Goal: Transaction & Acquisition: Purchase product/service

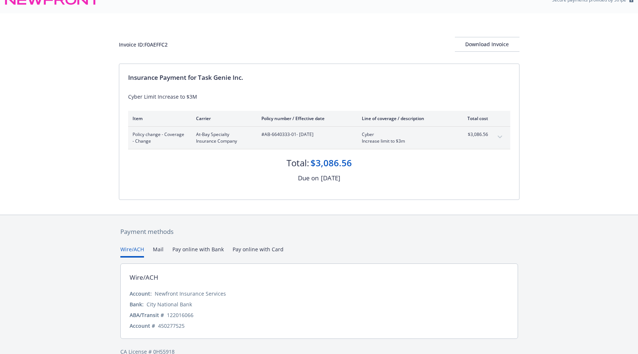
scroll to position [27, 0]
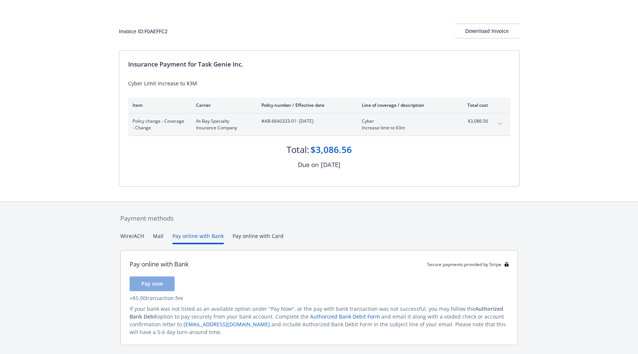
click at [212, 236] on button "Pay online with Bank" at bounding box center [197, 238] width 51 height 12
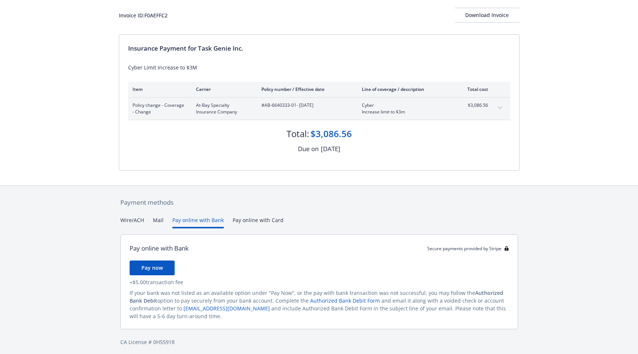
click at [254, 215] on div "Payment methods Wire/ACH Mail Pay online with Bank Pay online with Card Pay onl…" at bounding box center [319, 272] width 401 height 172
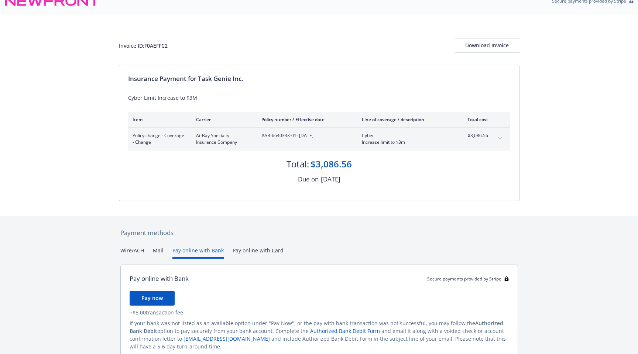
click at [253, 219] on div "Payment methods Wire/ACH Mail Pay online with Bank Pay online with Card Pay onl…" at bounding box center [319, 302] width 401 height 172
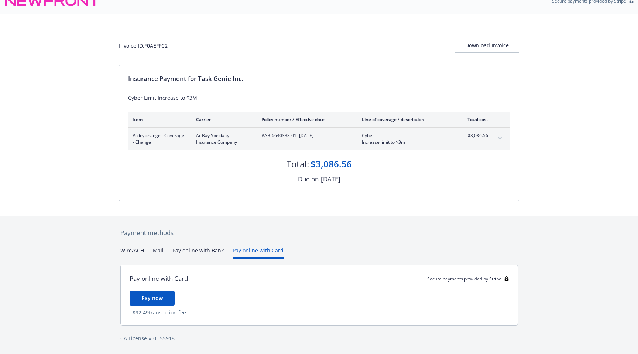
click at [214, 251] on button "Pay online with Bank" at bounding box center [197, 252] width 51 height 12
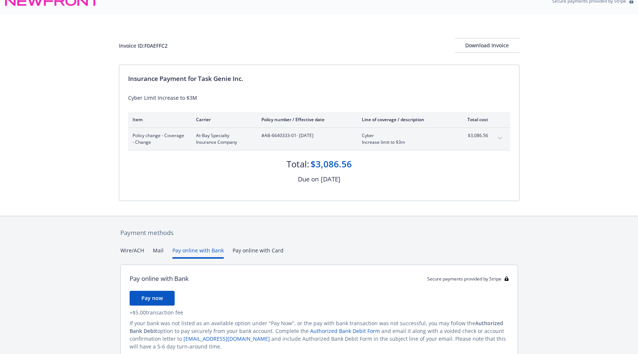
scroll to position [46, 0]
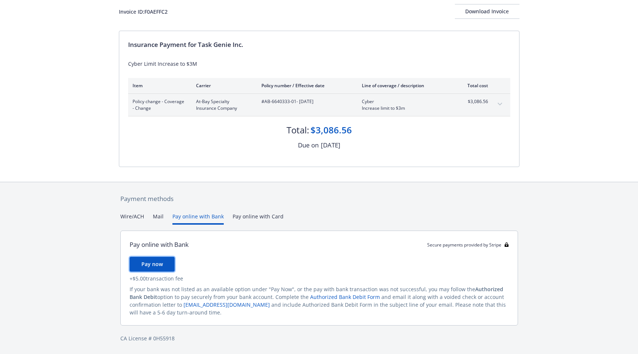
click at [160, 262] on span "Pay now" at bounding box center [151, 263] width 21 height 7
